Goal: Information Seeking & Learning: Learn about a topic

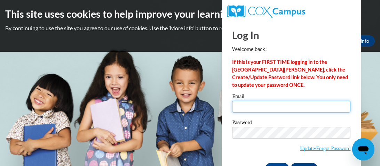
type input "[EMAIL_ADDRESS][DOMAIN_NAME]"
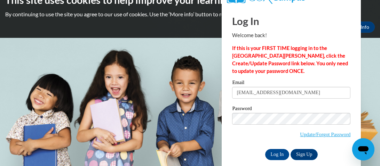
scroll to position [15, 0]
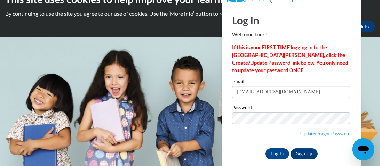
drag, startPoint x: 379, startPoint y: 29, endPoint x: 380, endPoint y: 42, distance: 12.9
click at [380, 42] on html "This site uses cookies to help improve your learning experience. By continuing …" at bounding box center [190, 68] width 380 height 166
click at [273, 156] on input "Log In" at bounding box center [277, 154] width 24 height 11
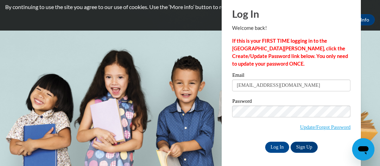
scroll to position [23, 0]
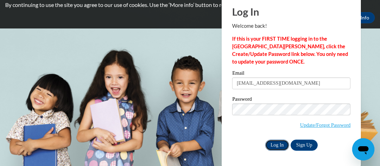
click at [285, 145] on input "Log In" at bounding box center [277, 145] width 24 height 11
click at [278, 145] on input "Log In" at bounding box center [277, 145] width 24 height 11
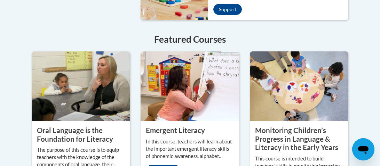
scroll to position [663, 0]
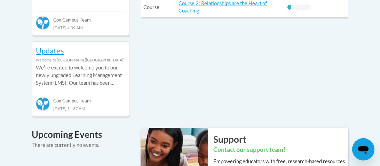
scroll to position [454, 0]
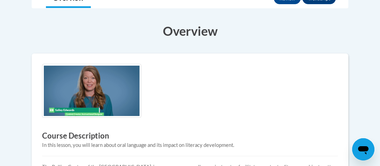
scroll to position [209, 0]
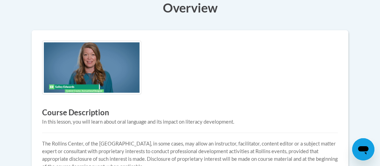
click at [90, 75] on img at bounding box center [91, 68] width 99 height 54
click at [85, 84] on img at bounding box center [91, 68] width 99 height 54
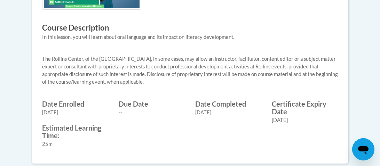
scroll to position [292, 0]
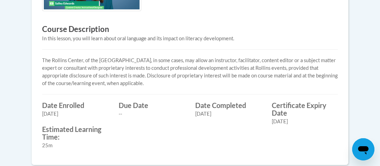
click at [265, 113] on div "Date Completed 01/22/2025" at bounding box center [228, 110] width 77 height 16
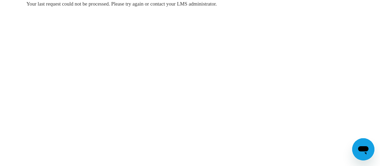
click at [87, 110] on body "Your last request could not be processed. Please try again or contact your LMS …" at bounding box center [190, 83] width 380 height 166
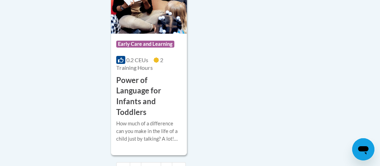
scroll to position [1911, 0]
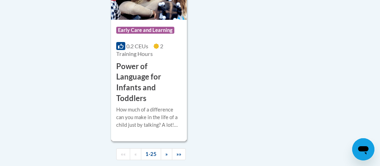
click at [154, 31] on span "Early Care and Learning" at bounding box center [145, 30] width 58 height 7
click at [155, 31] on span "Early Care and Learning" at bounding box center [145, 30] width 58 height 7
click at [155, 32] on span "Early Care and Learning" at bounding box center [145, 30] width 58 height 7
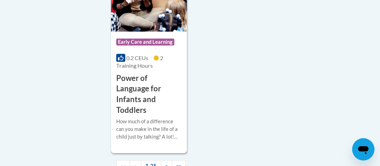
scroll to position [1898, 0]
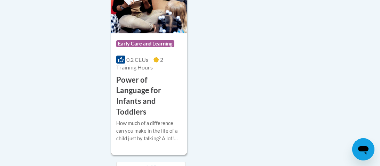
click at [164, 42] on span "Early Care and Learning" at bounding box center [145, 43] width 58 height 7
click at [122, 61] on icon at bounding box center [121, 60] width 6 height 6
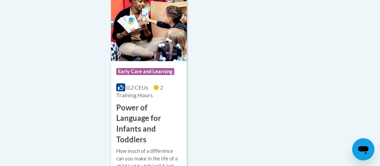
scroll to position [1856, 0]
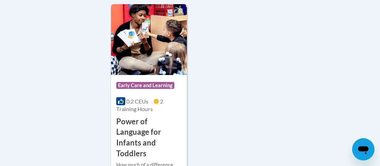
click at [163, 85] on span "Early Care and Learning" at bounding box center [145, 85] width 58 height 7
click at [164, 87] on span "Early Care and Learning" at bounding box center [145, 85] width 58 height 7
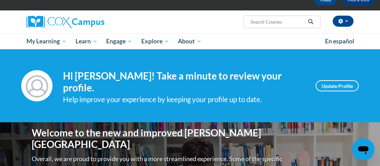
scroll to position [55, 0]
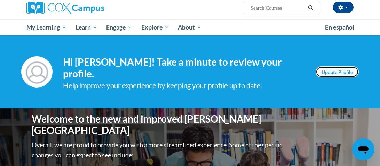
click at [323, 71] on link "Update Profile" at bounding box center [337, 72] width 43 height 11
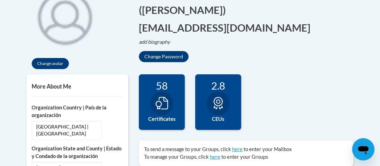
scroll to position [181, 0]
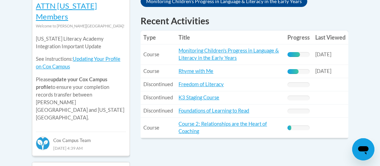
scroll to position [334, 0]
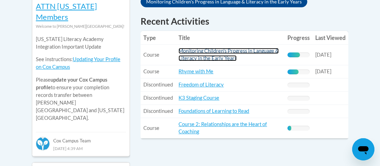
click at [234, 48] on link "Monitoring Children's Progress in Language & Literacy in the Early Years" at bounding box center [229, 54] width 100 height 13
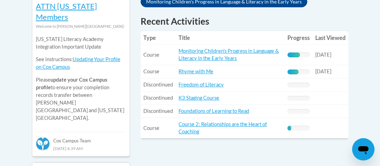
click at [243, 47] on td "Title: Monitoring Children's Progress in Language & Literacy in the Early Years" at bounding box center [230, 55] width 109 height 21
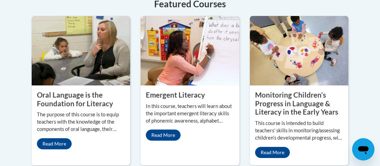
scroll to position [668, 0]
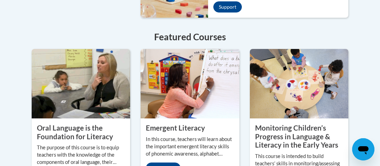
click at [307, 53] on img at bounding box center [299, 84] width 99 height 70
click at [289, 124] on property "Monitoring Children’s Progress in Language & Literacy in the Early Years" at bounding box center [296, 136] width 83 height 25
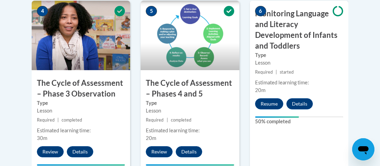
scroll to position [520, 0]
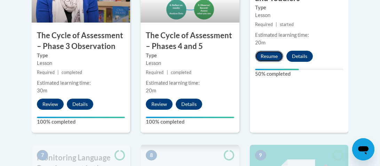
click at [268, 51] on button "Resume" at bounding box center [269, 56] width 28 height 11
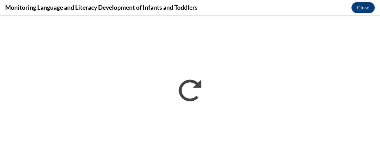
scroll to position [0, 0]
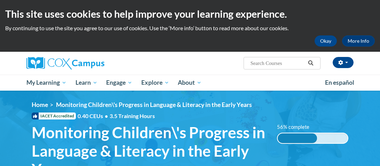
click at [307, 141] on div "56% complete" at bounding box center [297, 139] width 39 height 10
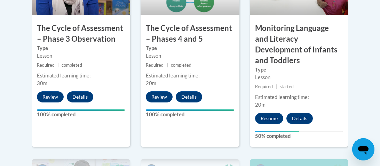
scroll to position [529, 0]
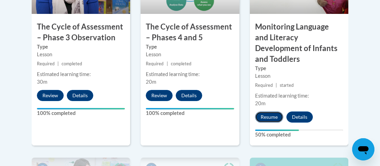
click at [271, 112] on button "Resume" at bounding box center [269, 117] width 28 height 11
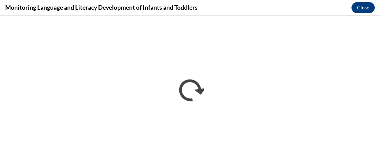
scroll to position [0, 0]
